Goal: Task Accomplishment & Management: Manage account settings

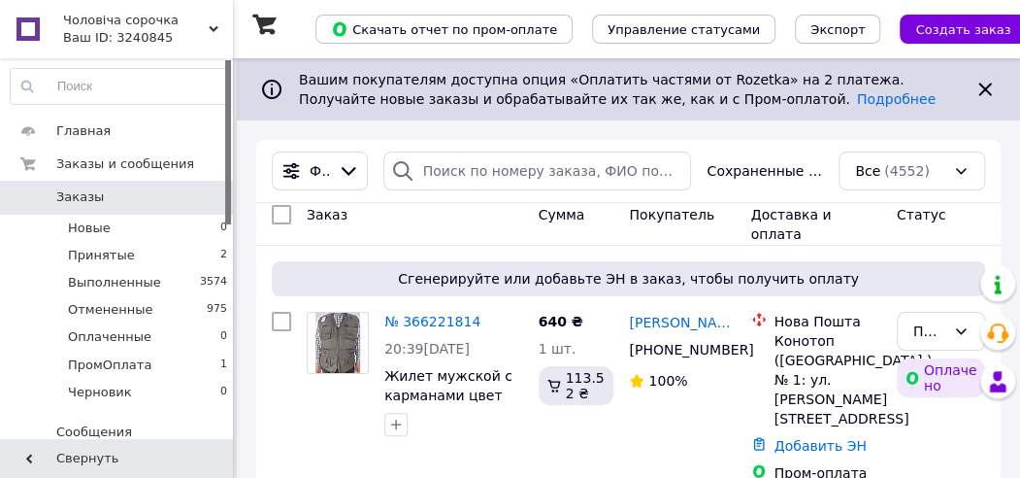
drag, startPoint x: 426, startPoint y: 167, endPoint x: 451, endPoint y: 170, distance: 25.4
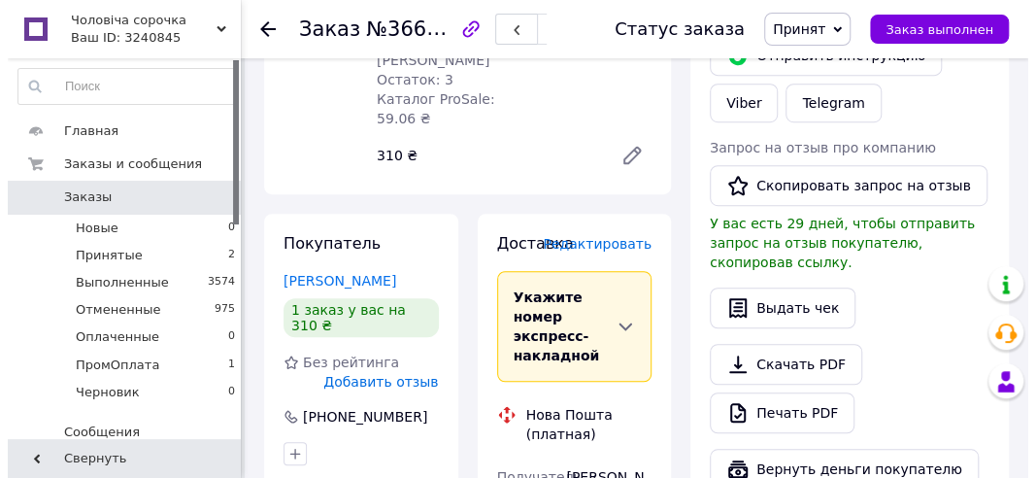
scroll to position [485, 0]
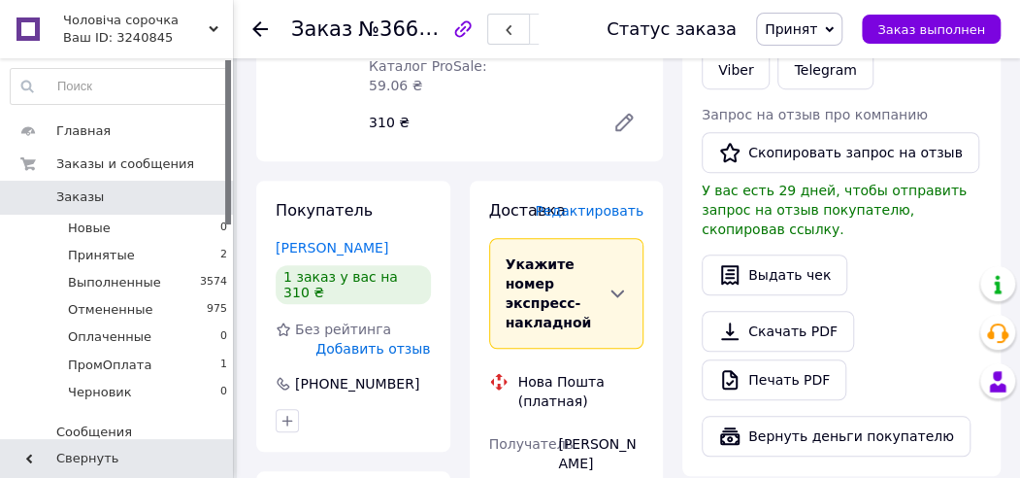
click at [617, 203] on span "Редактировать" at bounding box center [589, 211] width 109 height 16
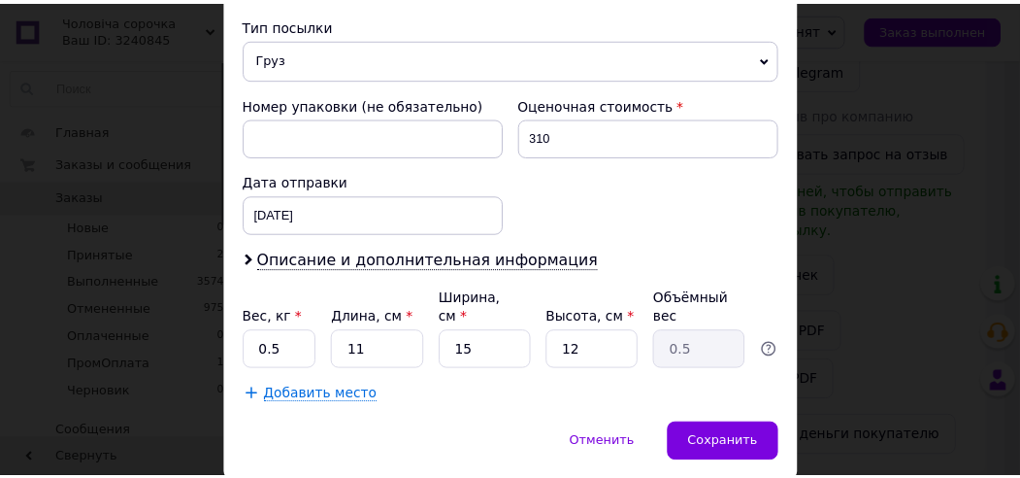
scroll to position [823, 0]
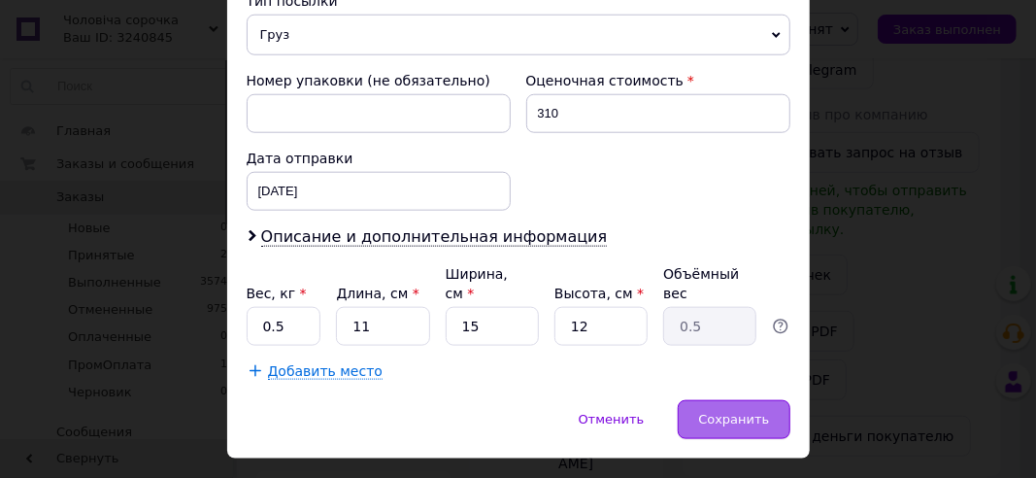
click at [725, 412] on span "Сохранить" at bounding box center [733, 419] width 71 height 15
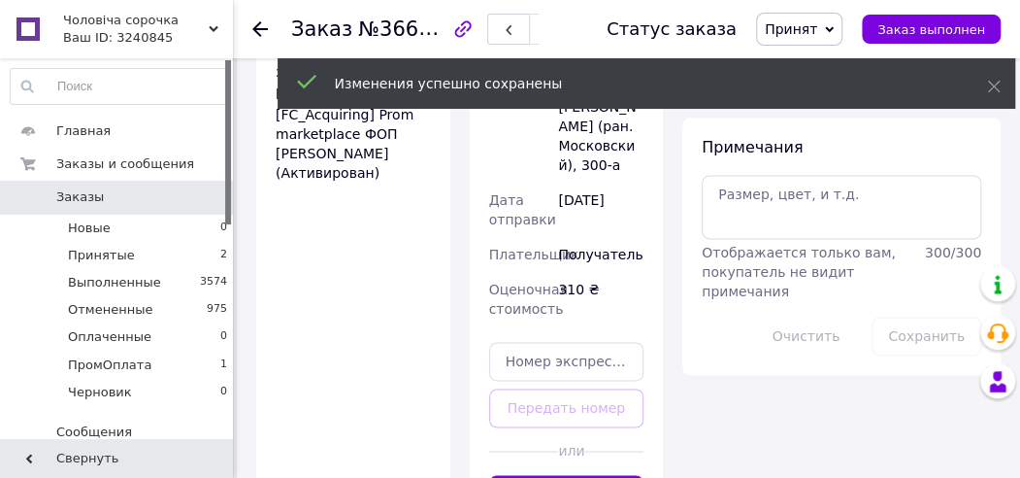
scroll to position [1068, 0]
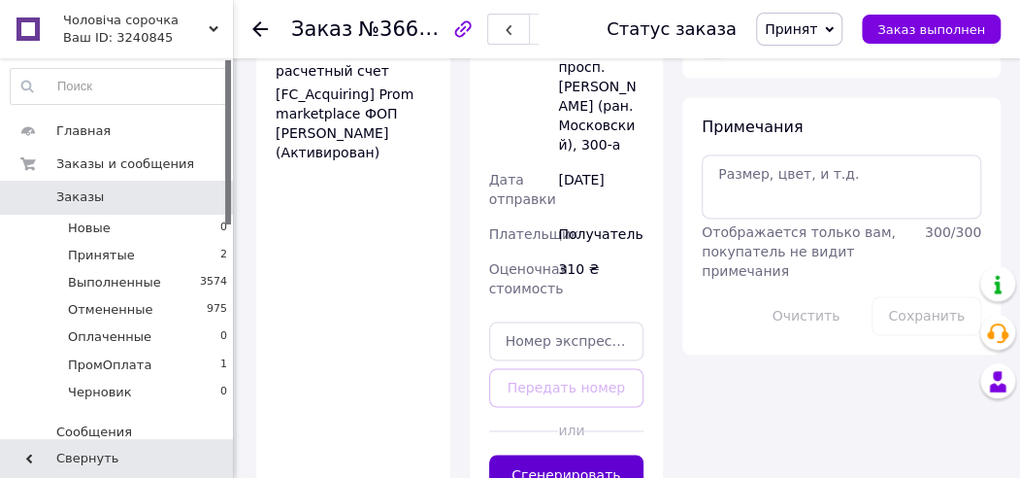
click at [560, 454] on button "Сгенерировать ЭН" at bounding box center [566, 484] width 155 height 60
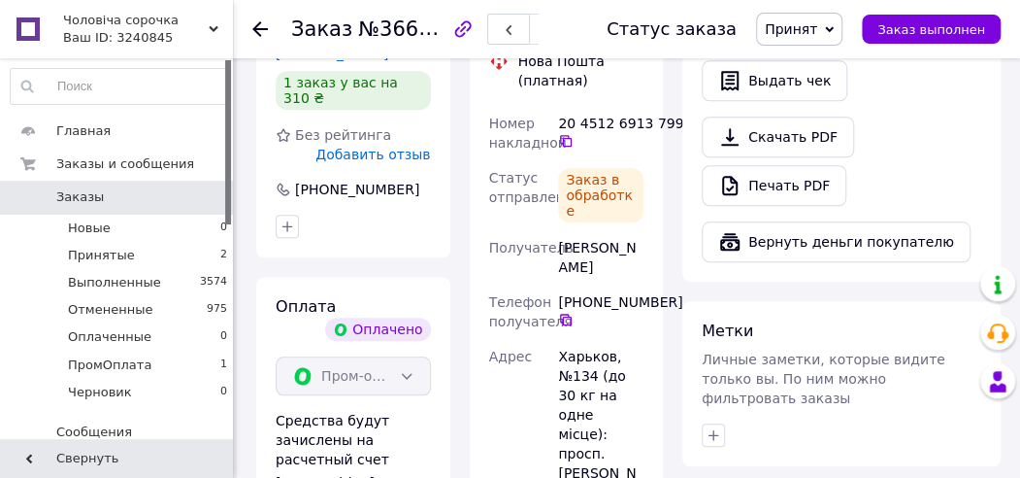
scroll to position [22, 0]
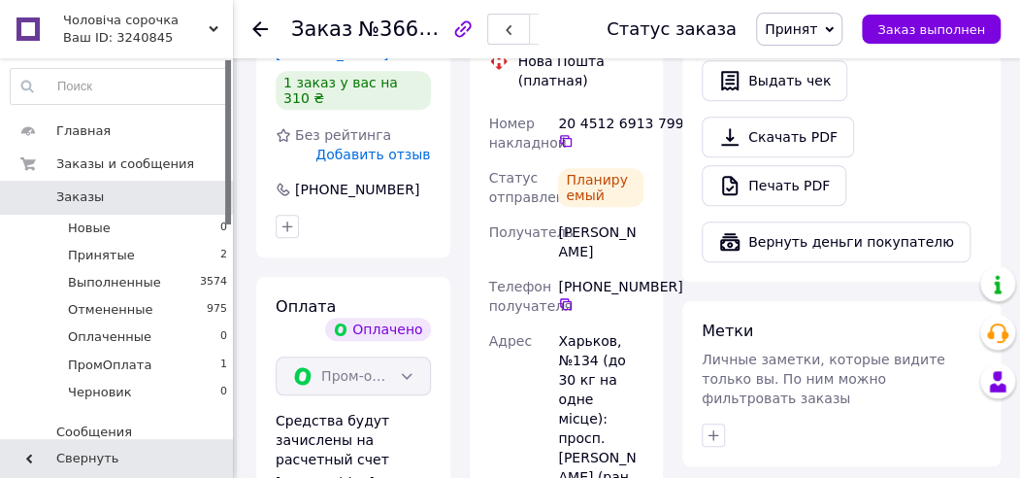
click at [262, 26] on icon at bounding box center [260, 29] width 16 height 16
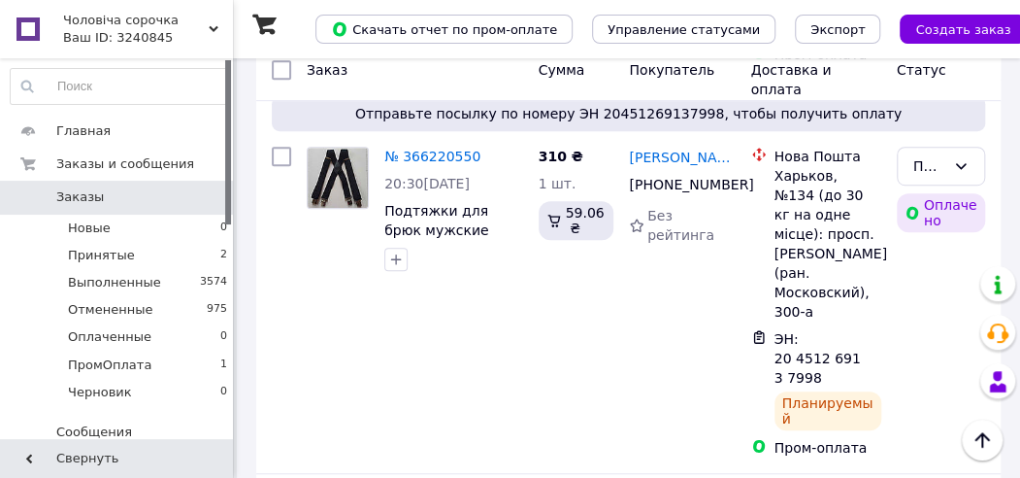
scroll to position [388, 0]
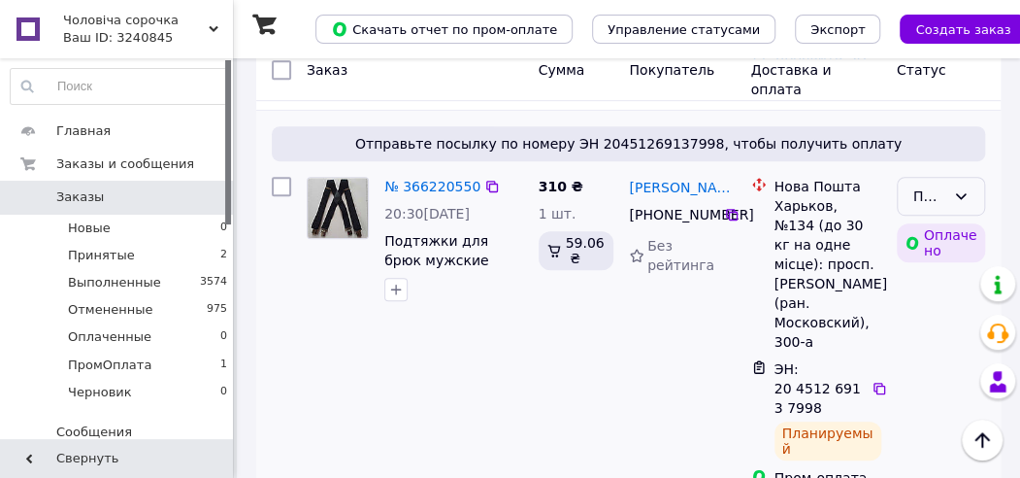
click at [922, 185] on div "Принят" at bounding box center [930, 195] width 32 height 21
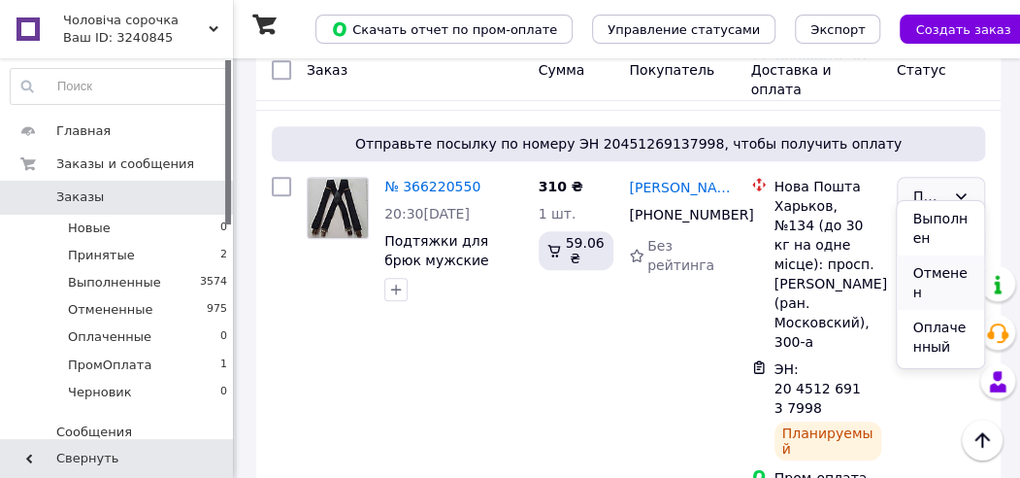
scroll to position [97, 0]
click at [932, 295] on li "ПромОплата" at bounding box center [940, 294] width 86 height 54
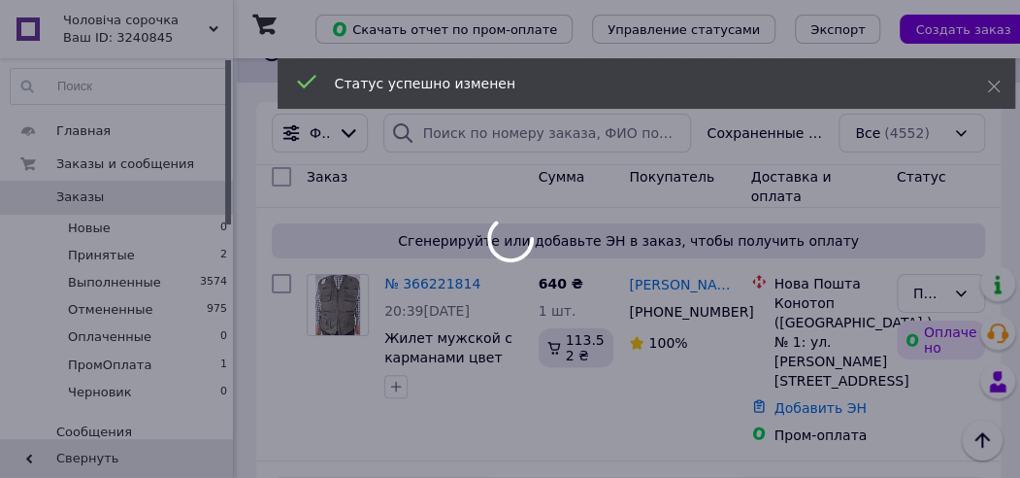
scroll to position [0, 0]
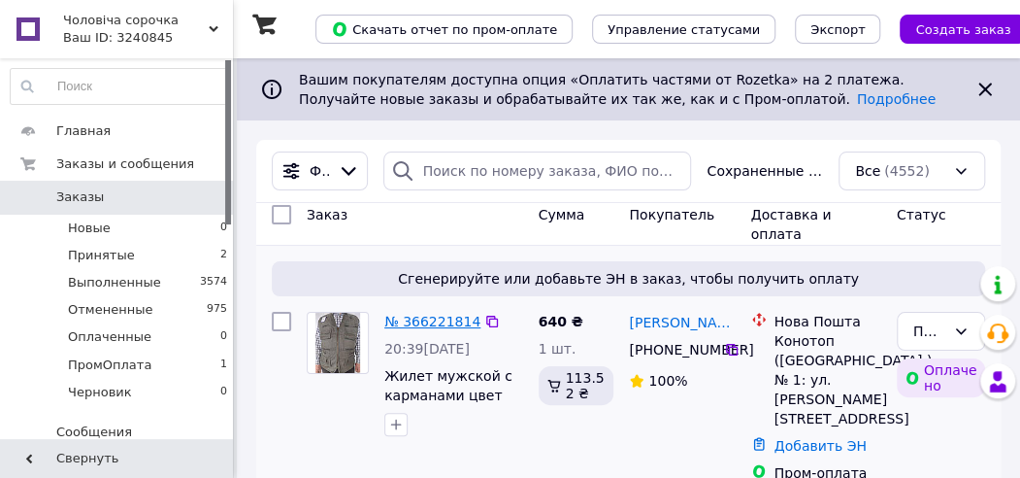
click at [459, 316] on link "№ 366221814" at bounding box center [432, 322] width 96 height 16
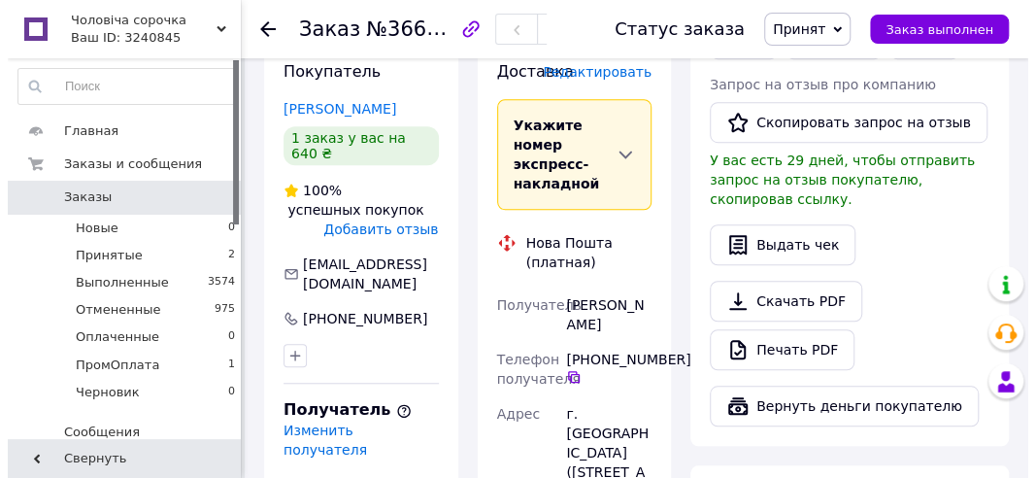
scroll to position [485, 0]
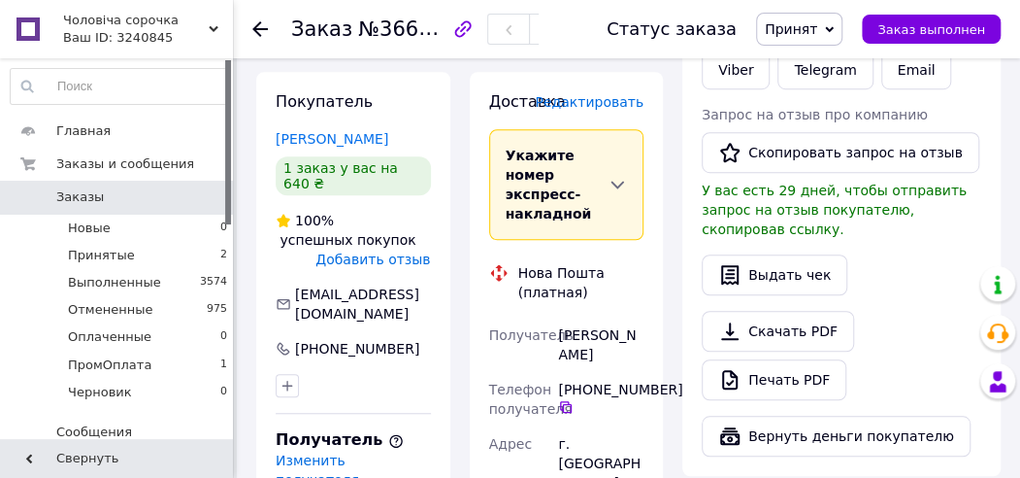
click at [637, 94] on span "Редактировать" at bounding box center [589, 102] width 109 height 16
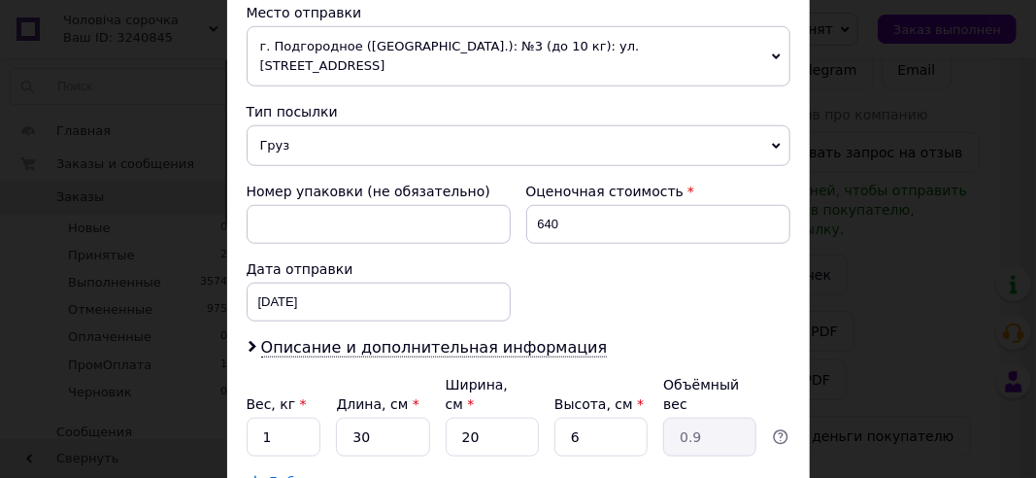
scroll to position [777, 0]
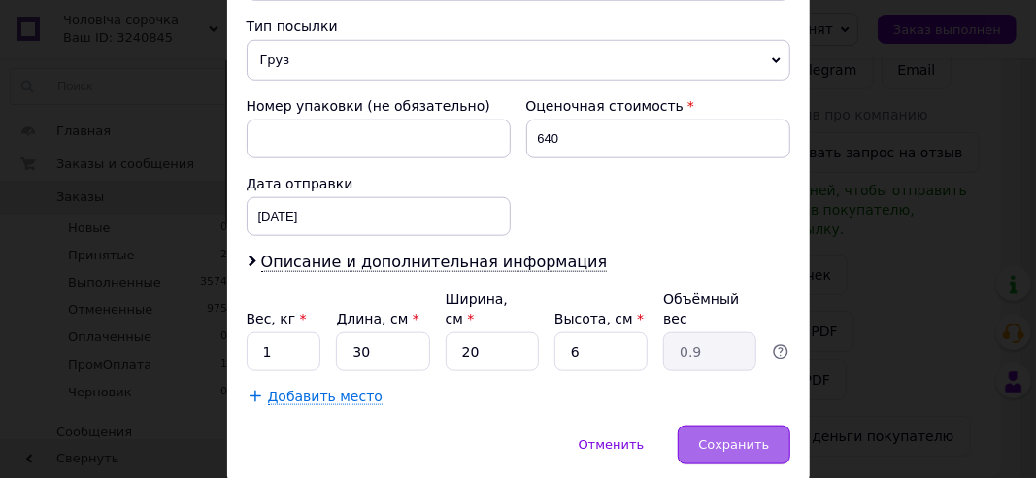
click at [717, 437] on span "Сохранить" at bounding box center [733, 444] width 71 height 15
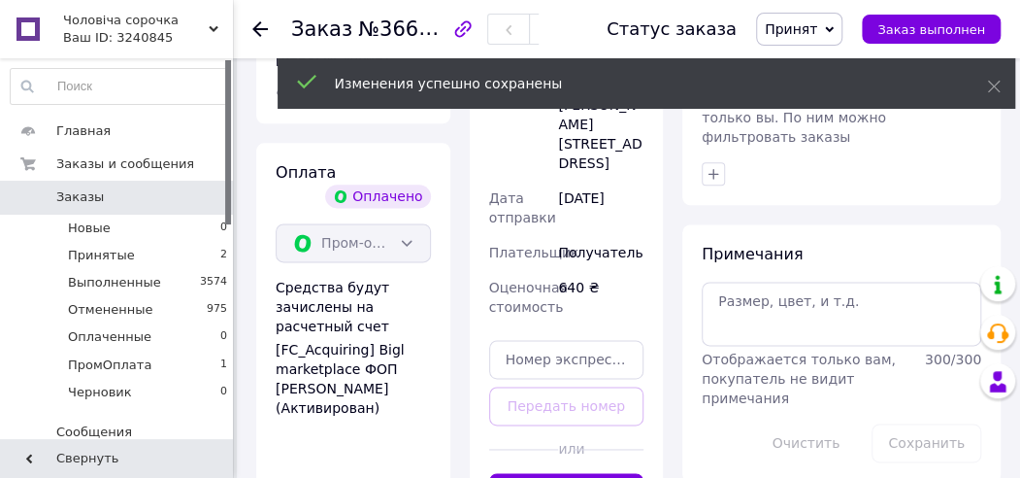
scroll to position [971, 0]
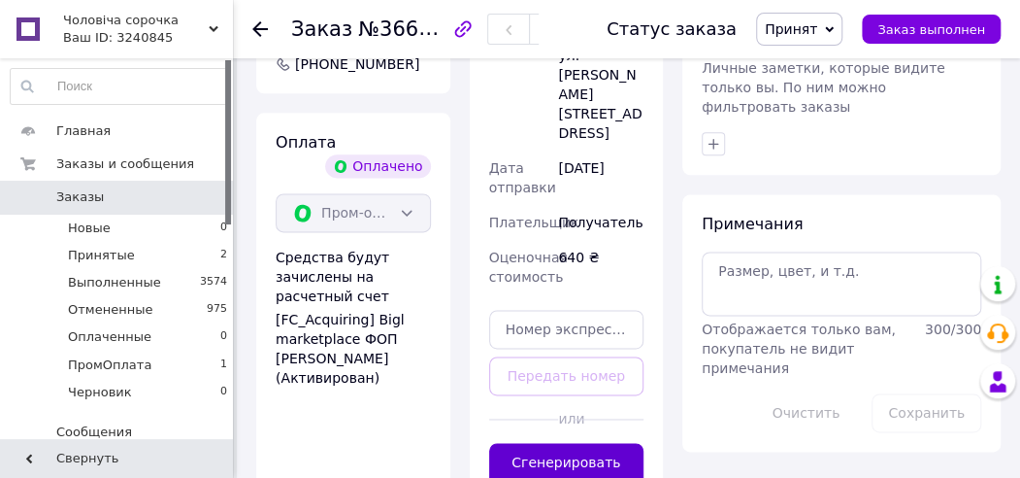
click at [604, 443] on button "Сгенерировать ЭН" at bounding box center [566, 473] width 155 height 60
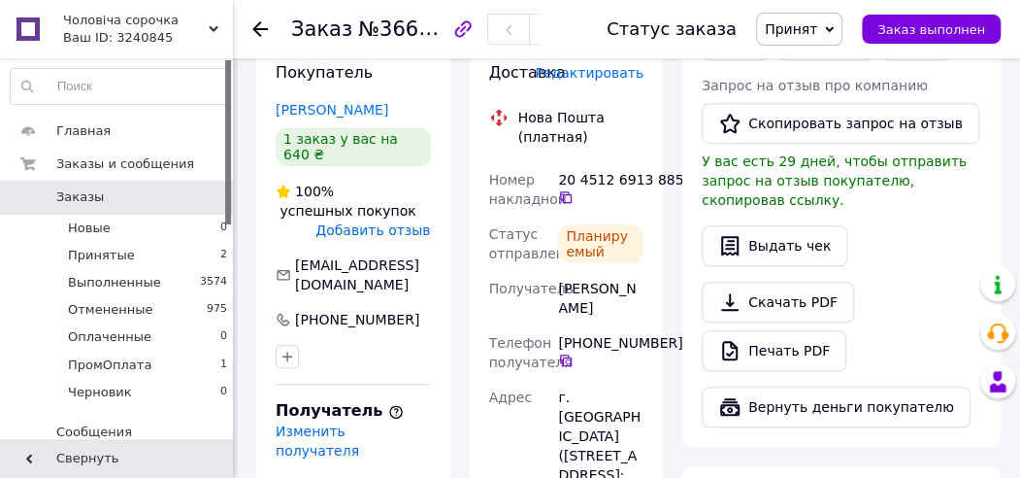
scroll to position [485, 0]
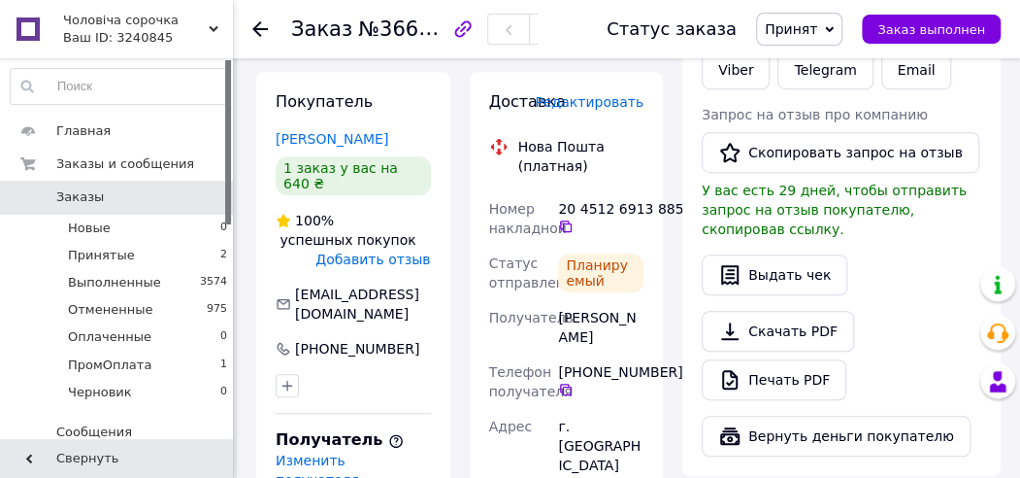
click at [262, 27] on icon at bounding box center [260, 29] width 16 height 16
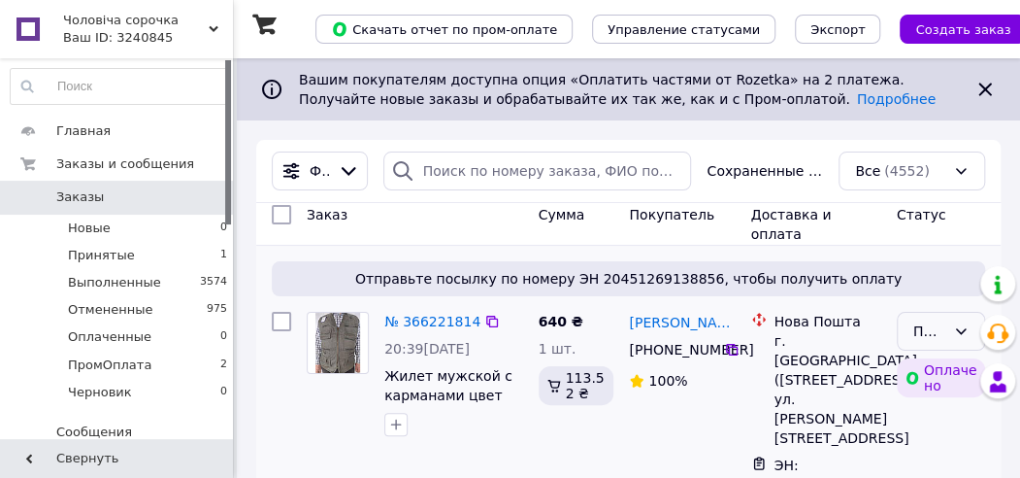
click at [926, 326] on div "Принят" at bounding box center [930, 330] width 32 height 21
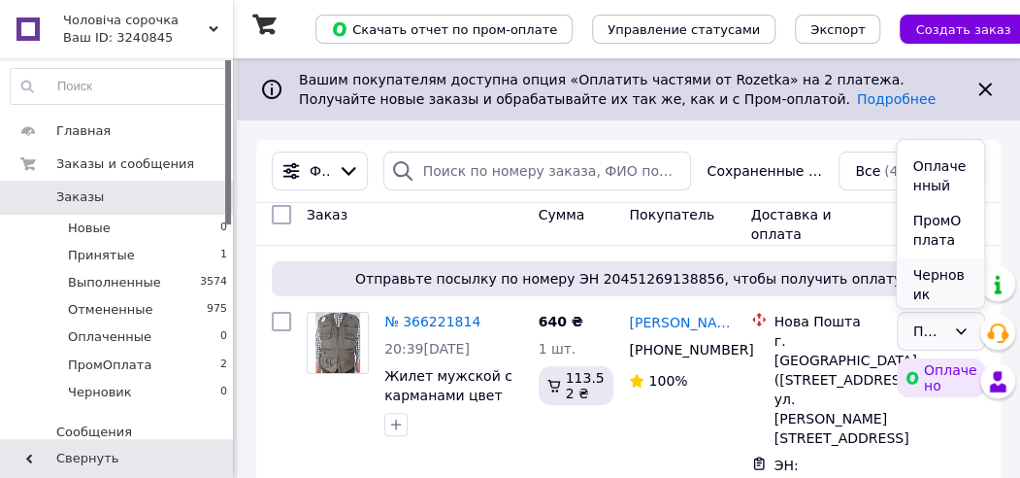
scroll to position [105, 0]
click at [922, 260] on li "Черновик" at bounding box center [940, 279] width 86 height 54
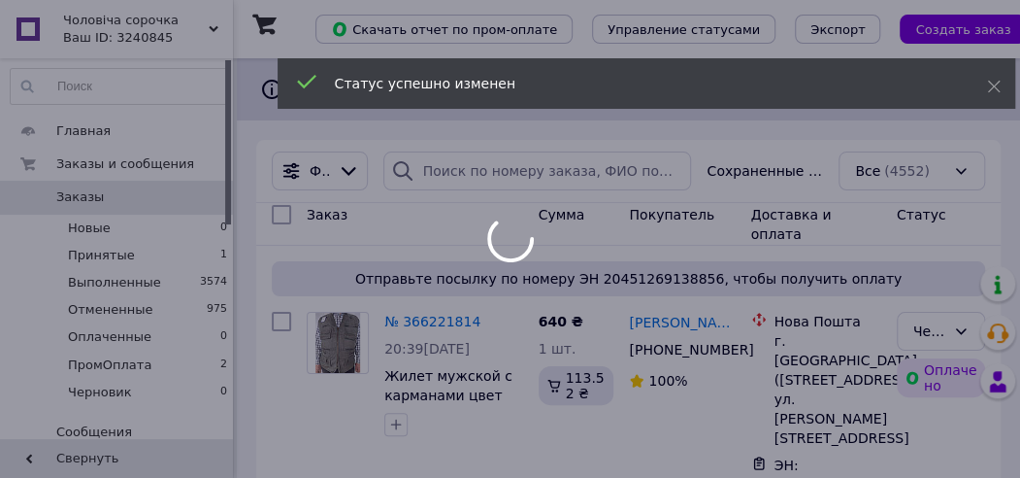
click at [918, 329] on div at bounding box center [510, 239] width 1020 height 478
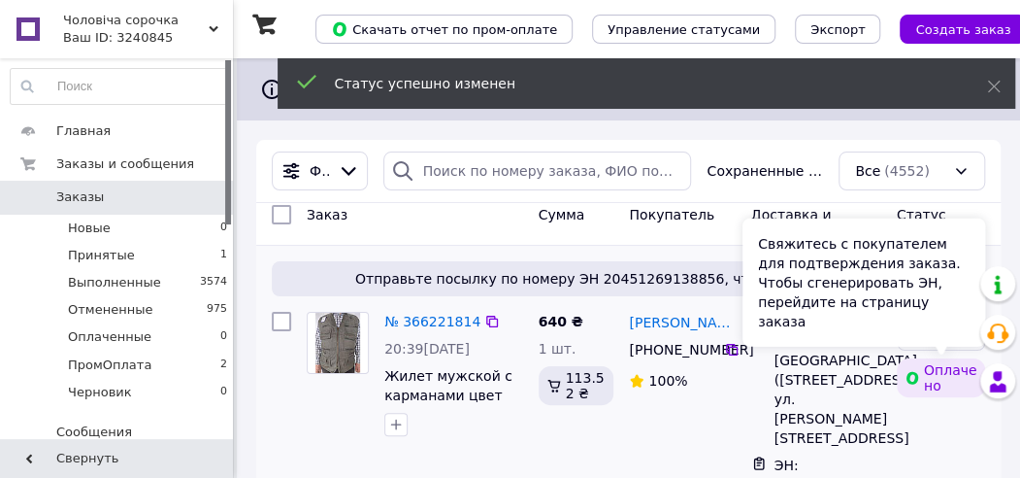
click at [922, 332] on div "Свяжитесь с покупателем для подтверждения заказа. Чтобы сгенерировать ЭН, перей…" at bounding box center [864, 282] width 243 height 128
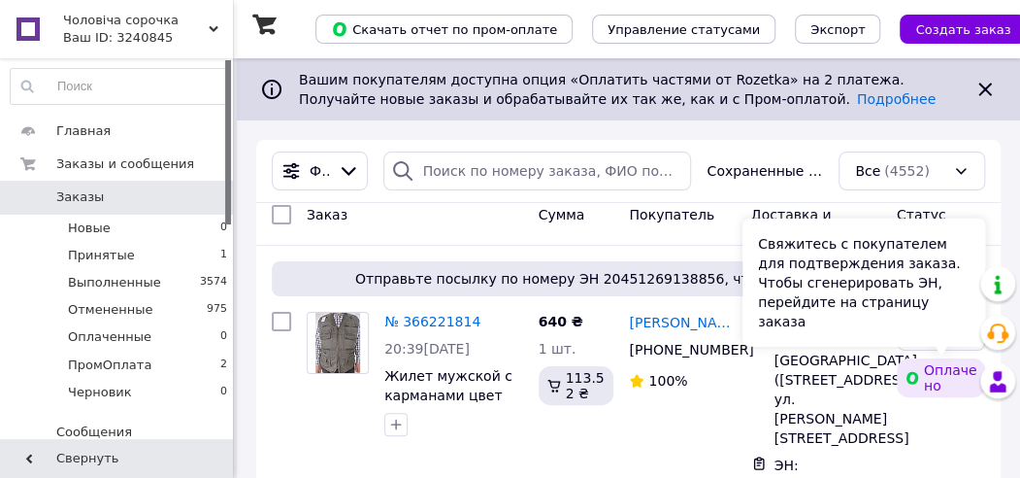
click at [943, 326] on div "Свяжитесь с покупателем для подтверждения заказа. Чтобы сгенерировать ЭН, перей…" at bounding box center [864, 282] width 243 height 128
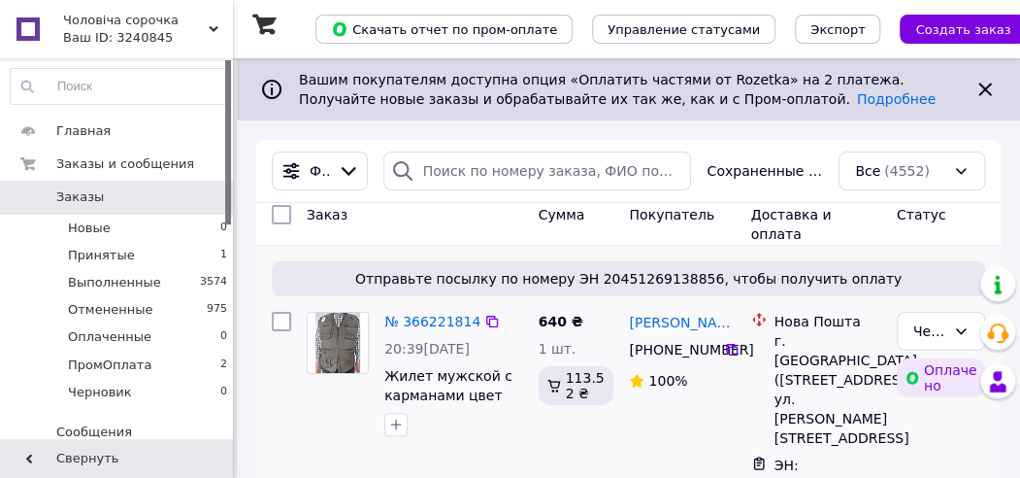
click at [893, 398] on div "Оплачено" at bounding box center [941, 377] width 96 height 47
click at [967, 325] on icon at bounding box center [961, 331] width 16 height 16
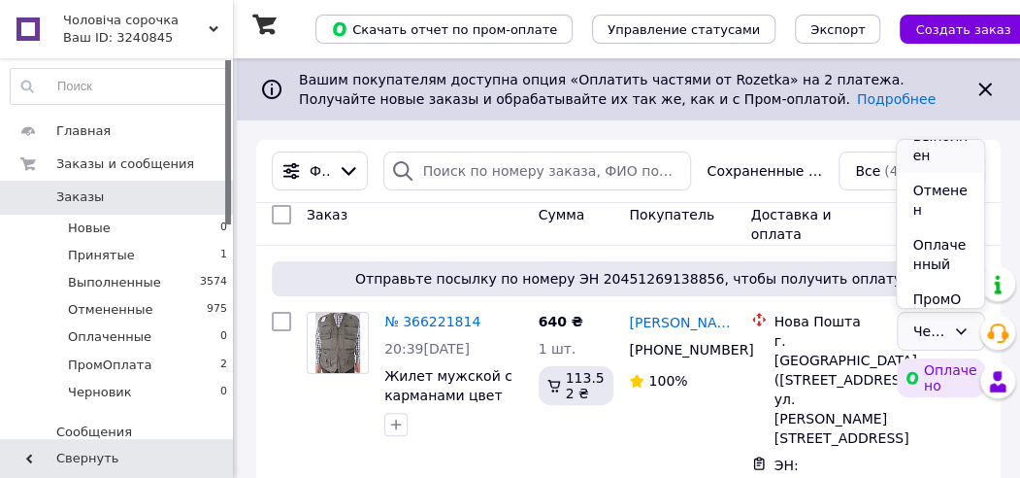
scroll to position [85, 0]
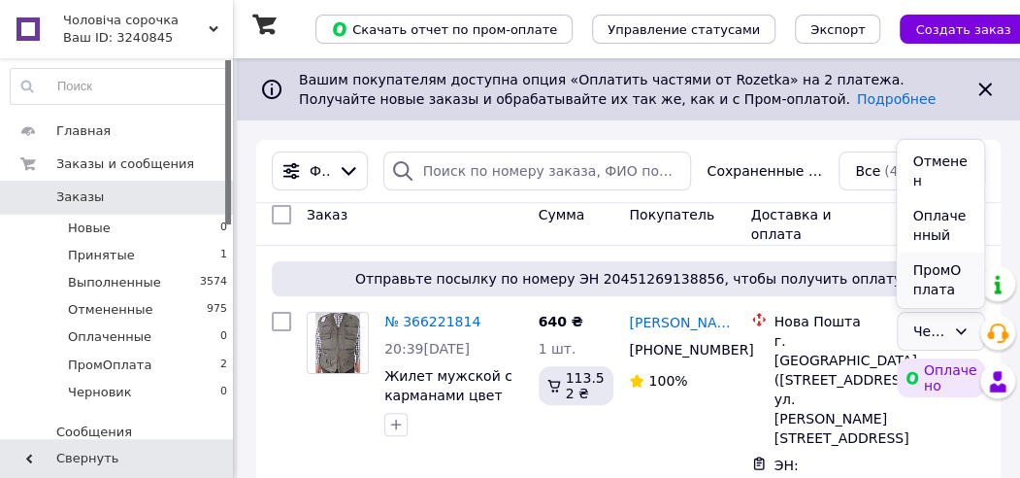
click at [929, 283] on li "ПромОплата" at bounding box center [940, 279] width 86 height 54
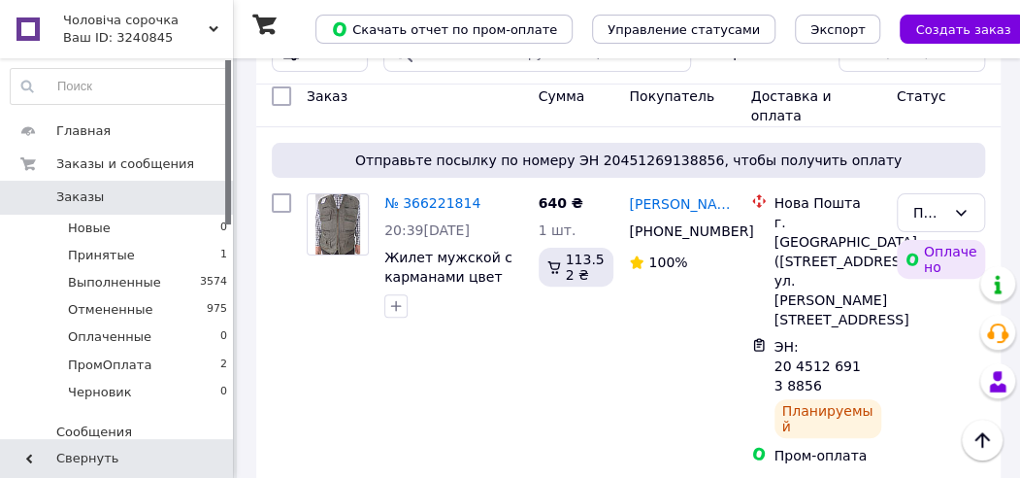
scroll to position [97, 0]
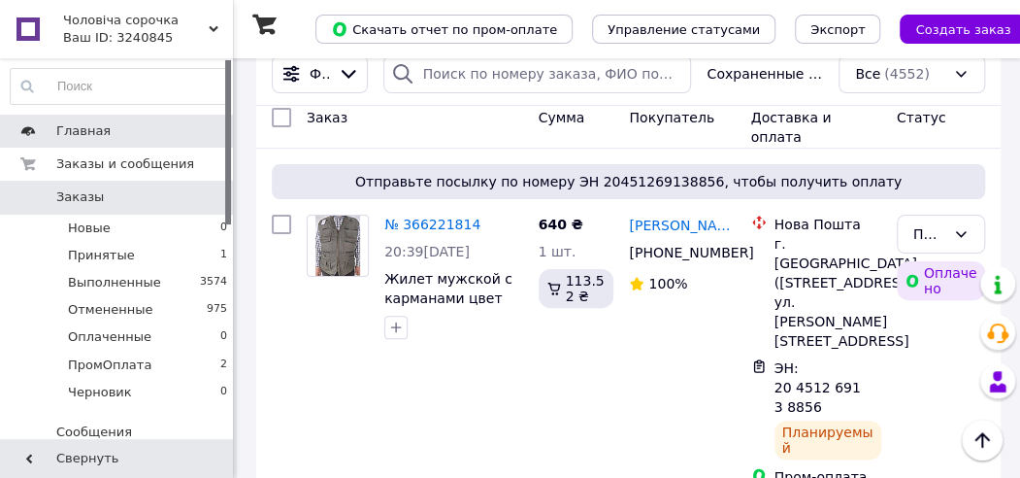
click at [11, 126] on span at bounding box center [28, 130] width 56 height 17
